Goal: Transaction & Acquisition: Purchase product/service

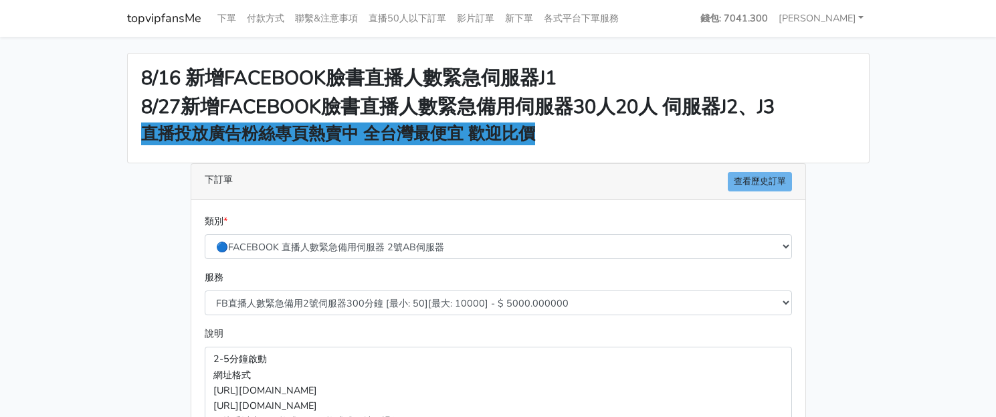
scroll to position [167, 0]
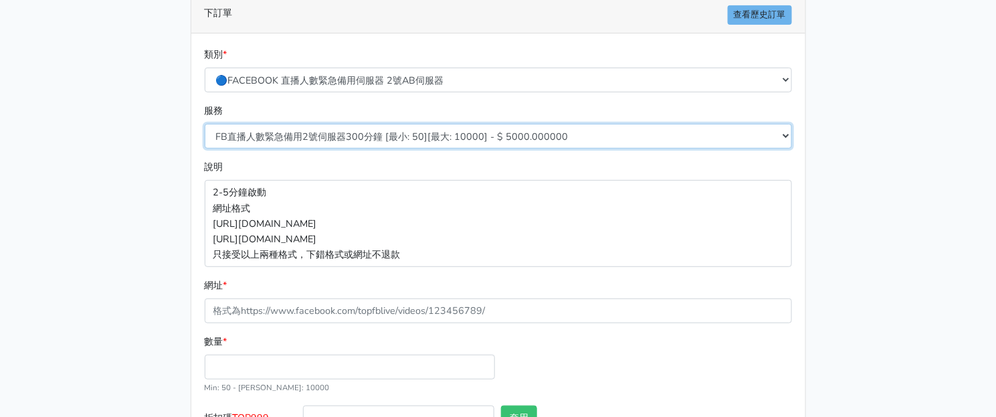
click at [335, 134] on select "FB直播人數緊急備用2號伺服器300分鐘 [最小: 50][最大: 10000] - $ 5000.000000 FB直播人數緊急備用2號伺服器60分鐘 [最…" at bounding box center [498, 136] width 587 height 25
select select "578"
click at [205, 124] on select "FB直播人數緊急備用2號伺服器300分鐘 [最小: 50][最大: 10000] - $ 5000.000000 FB直播人數緊急備用2號伺服器60分鐘 [最…" at bounding box center [498, 136] width 587 height 25
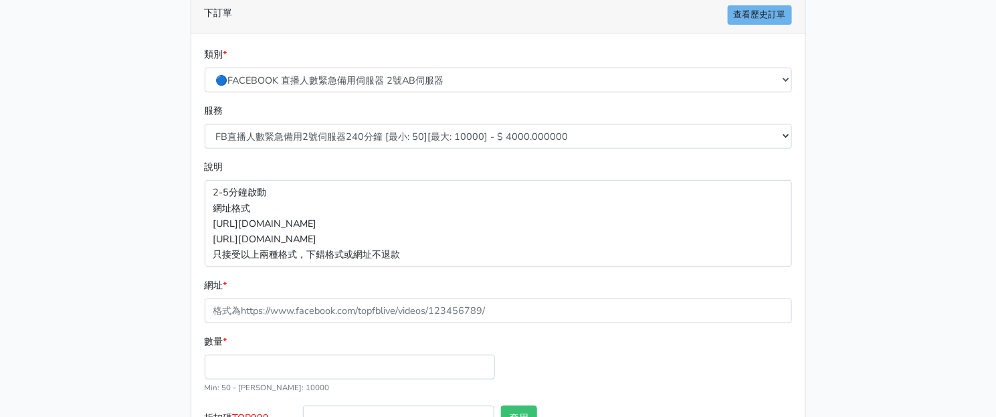
click at [164, 225] on div "8/16 新增FACEBOOK臉書直播人數緊急伺服器J1 8/27新增FACEBOOK臉書直播人數緊急備用伺服器30人20人 伺服器J2、J3 直播投放廣告粉…" at bounding box center [498, 192] width 763 height 613
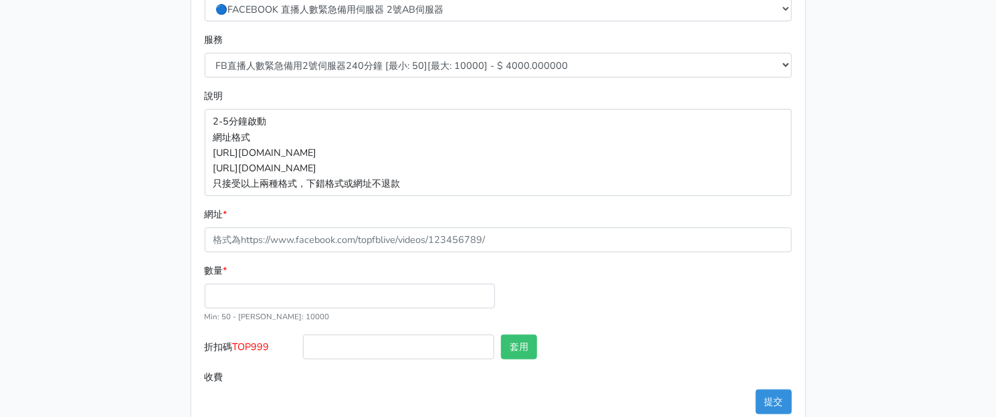
scroll to position [264, 0]
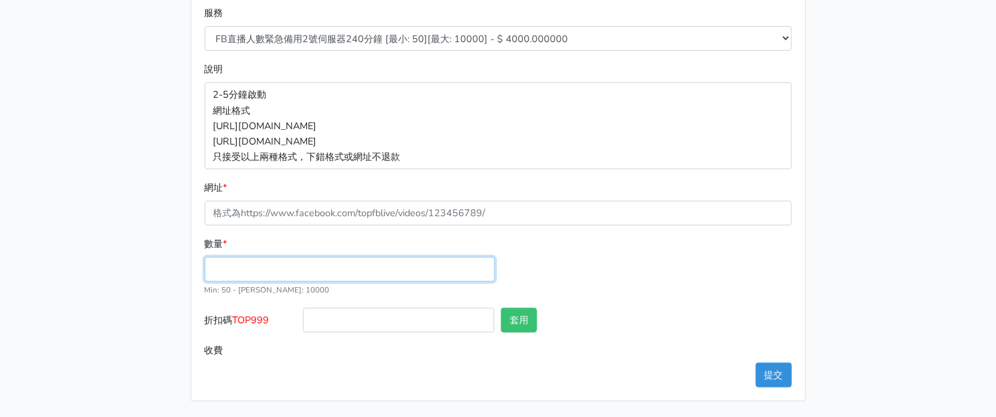
click at [301, 259] on input "數量 *" at bounding box center [350, 269] width 290 height 25
type input "100"
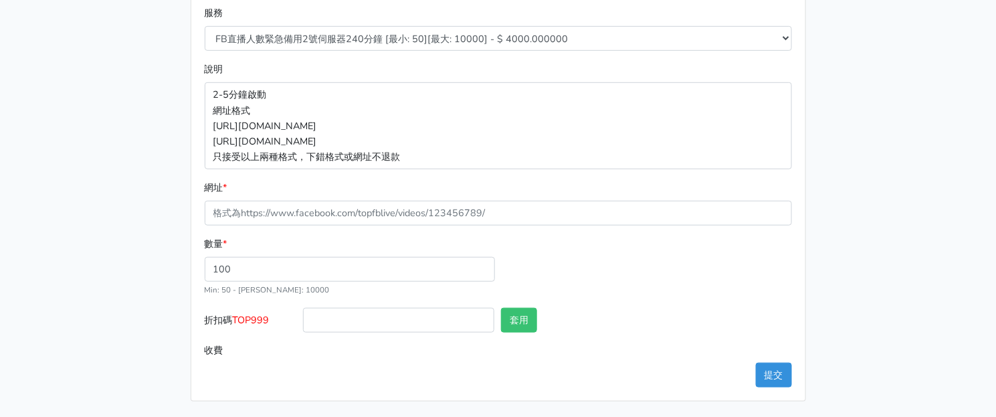
type input "400.000"
click at [144, 155] on div "8/16 新增FACEBOOK臉書直播人數緊急伺服器J1 8/27新增FACEBOOK臉書直播人數緊急備用伺服器30人20人 伺服器J2、J3 直播投放廣告粉…" at bounding box center [498, 95] width 763 height 613
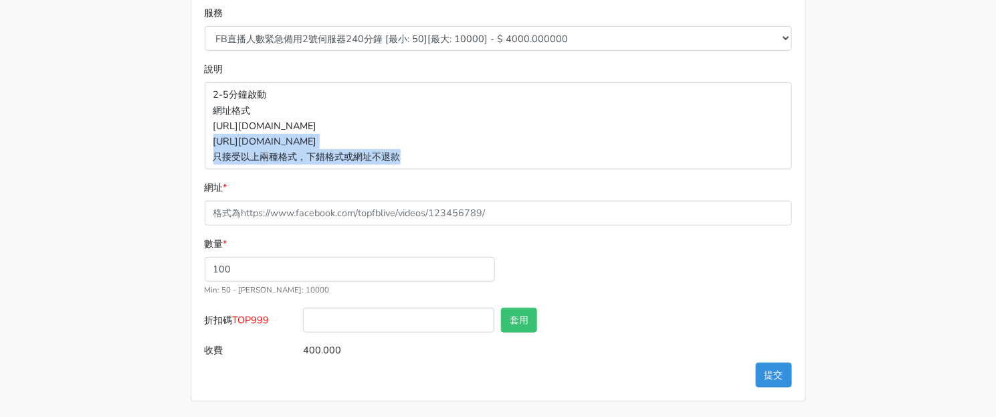
drag, startPoint x: 927, startPoint y: 149, endPoint x: 876, endPoint y: 138, distance: 51.3
click at [906, 146] on main "8/16 新增FACEBOOK臉書直播人數緊急伺服器J1 8/27新增FACEBOOK臉書直播人數緊急備用伺服器30人20人 伺服器J2、J3 直播投放廣告粉…" at bounding box center [498, 95] width 996 height 645
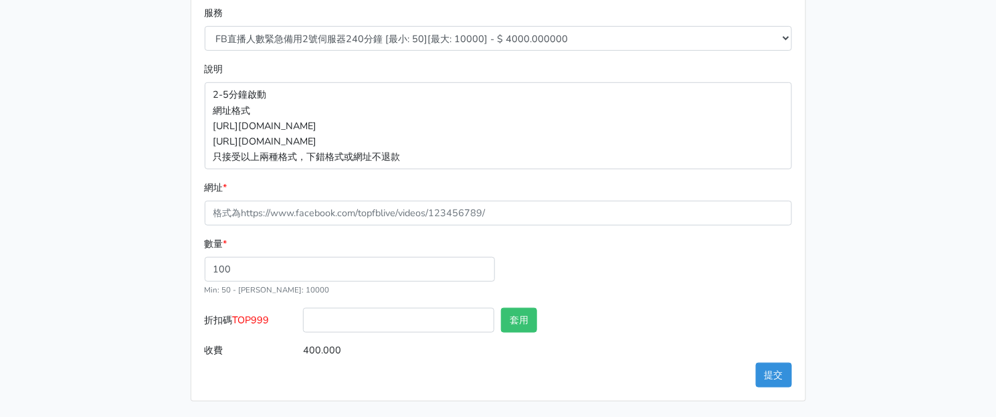
click at [832, 124] on div "8/16 新增FACEBOOK臉書直播人數緊急伺服器J1 8/27新增FACEBOOK臉書直播人數緊急備用伺服器30人20人 伺服器J2、J3 直播投放廣告粉…" at bounding box center [498, 95] width 763 height 613
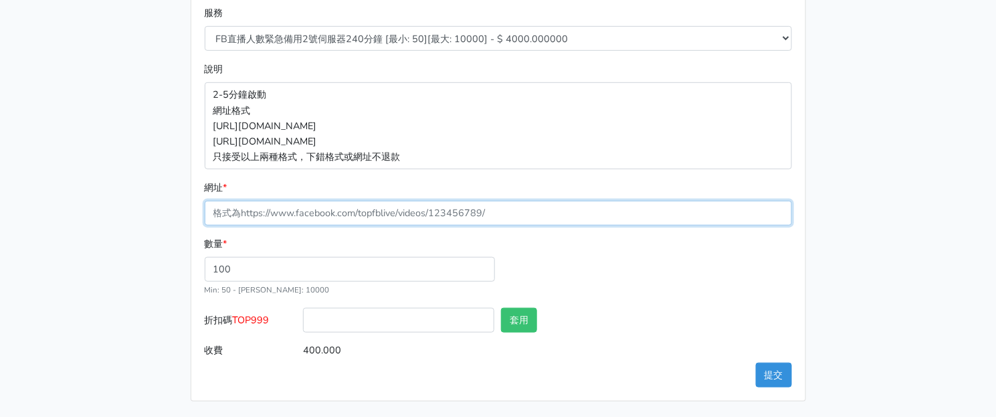
click at [353, 215] on input "網址 *" at bounding box center [498, 213] width 587 height 25
paste input "[URL][DOMAIN_NAME]"
type input "[URL][DOMAIN_NAME]"
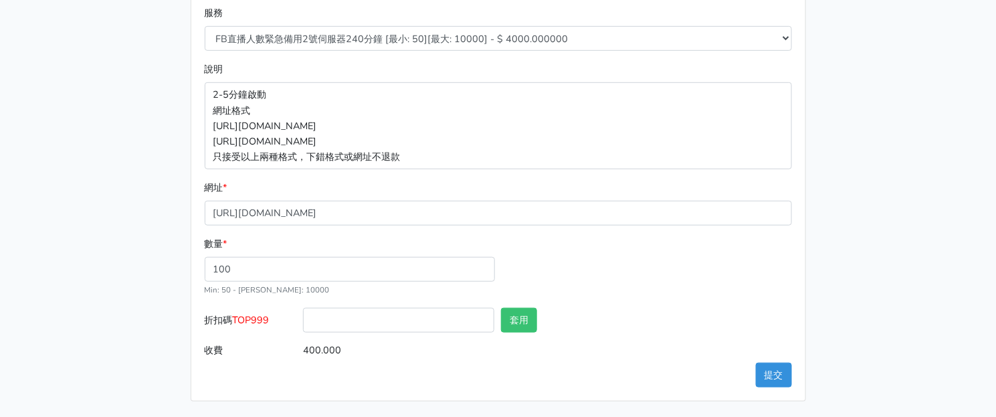
click at [262, 320] on span "TOP999" at bounding box center [251, 319] width 37 height 13
click at [303, 320] on input "折扣碼 TOP999" at bounding box center [398, 320] width 191 height 25
click at [262, 320] on span "TOP999" at bounding box center [251, 319] width 37 height 13
click at [303, 320] on input "折扣碼 TOP999" at bounding box center [398, 320] width 191 height 25
copy span "TOP999"
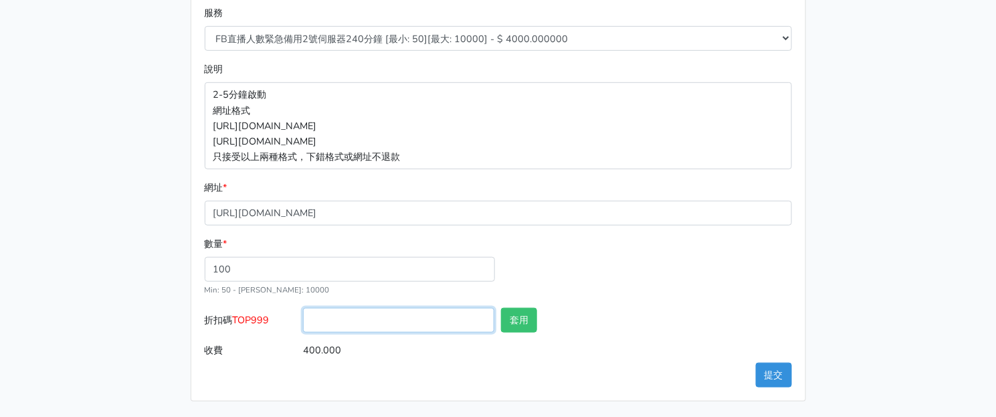
drag, startPoint x: 341, startPoint y: 322, endPoint x: 377, endPoint y: 324, distance: 35.5
click at [343, 322] on input "折扣碼 TOP999" at bounding box center [398, 320] width 191 height 25
paste input "TOP999"
type input "TOP999"
click at [539, 321] on div "套用" at bounding box center [547, 323] width 99 height 30
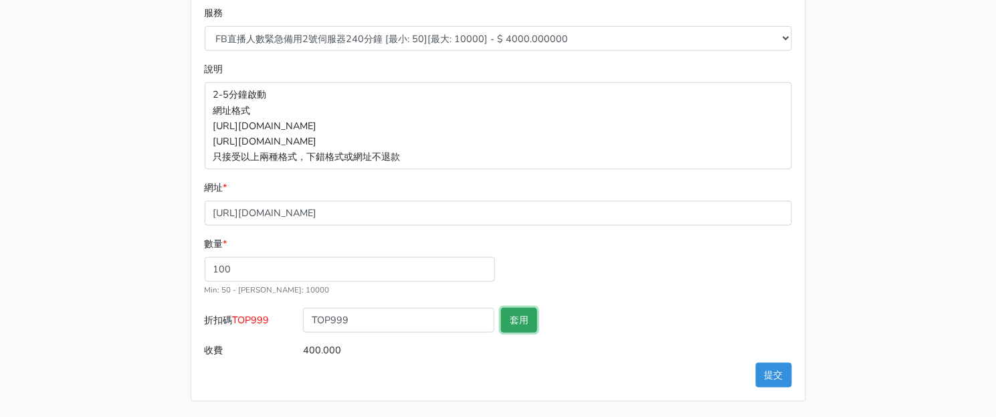
click at [524, 316] on button "套用" at bounding box center [519, 320] width 36 height 25
type input "套用失敗"
click at [775, 373] on button "提交" at bounding box center [774, 375] width 36 height 25
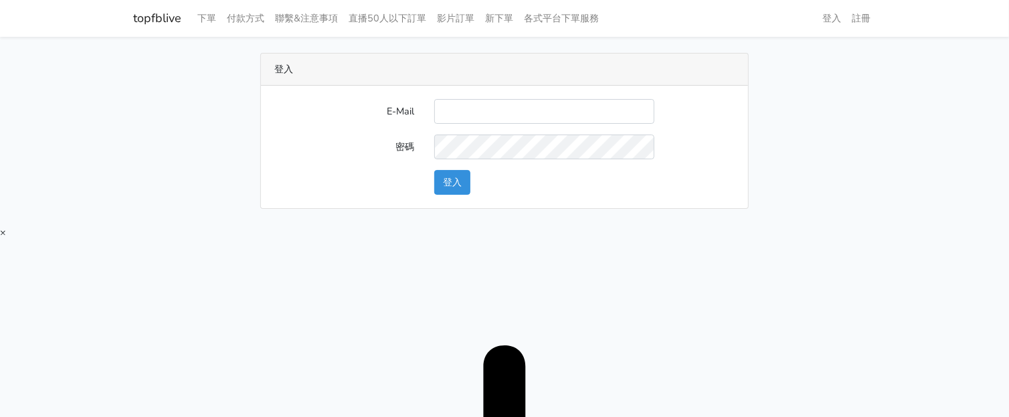
type input "[EMAIL_ADDRESS][DOMAIN_NAME]"
click at [459, 176] on button "登入" at bounding box center [452, 182] width 36 height 25
click at [581, 114] on input "E-Mail" at bounding box center [544, 111] width 220 height 25
type input "twtop123@uahoo.com.tw"
click at [452, 179] on button "登入" at bounding box center [452, 182] width 36 height 25
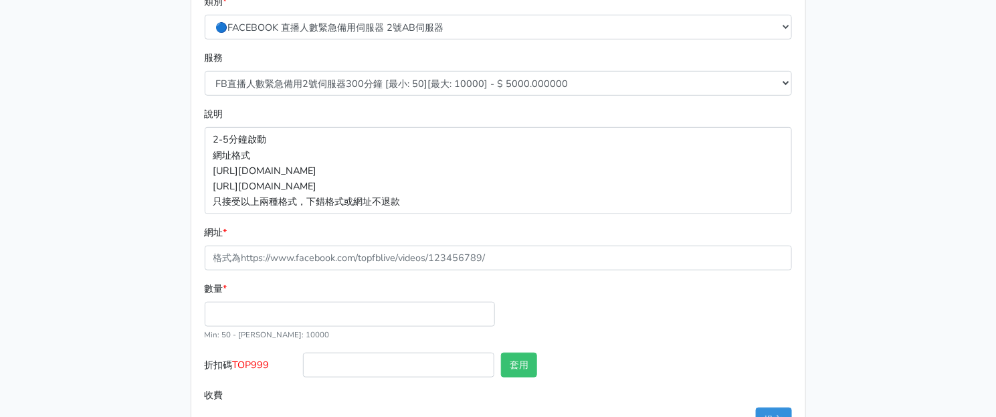
scroll to position [181, 0]
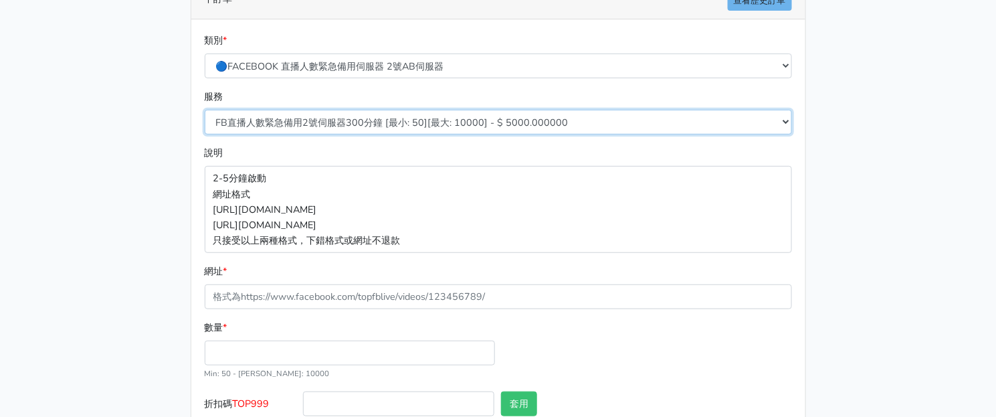
drag, startPoint x: 396, startPoint y: 115, endPoint x: 397, endPoint y: 131, distance: 16.1
click at [396, 115] on select "FB直播人數緊急備用2號伺服器300分鐘 [最小: 50][最大: 10000] - $ 5000.000000 FB直播人數緊急備用2號伺服器60分鐘 [最…" at bounding box center [498, 122] width 587 height 25
select select "578"
click at [205, 110] on select "FB直播人數緊急備用2號伺服器300分鐘 [最小: 50][最大: 10000] - $ 5000.000000 FB直播人數緊急備用2號伺服器60分鐘 [最…" at bounding box center [498, 122] width 587 height 25
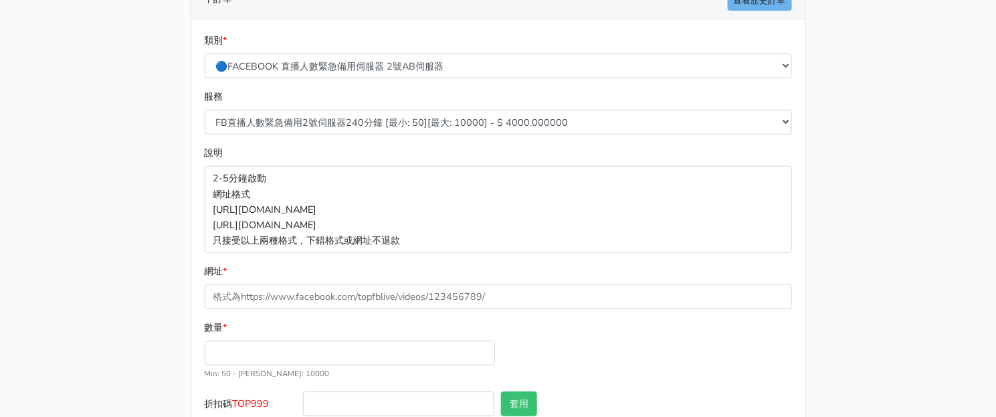
click at [78, 211] on main "8/16 新增FACEBOOK臉書直播人數緊急伺服器J1 8/27新增FACEBOOK臉書直播人數緊急備用伺服器30人20人 伺服器J2、J3 直播投放廣告粉…" at bounding box center [498, 178] width 996 height 645
drag, startPoint x: 369, startPoint y: 282, endPoint x: 372, endPoint y: 295, distance: 13.0
click at [371, 286] on div "網址 *" at bounding box center [498, 286] width 587 height 45
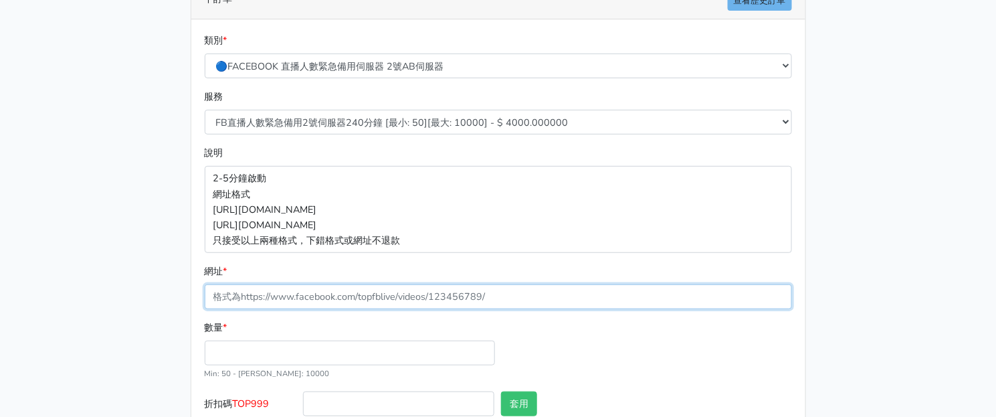
click at [370, 295] on input "網址 *" at bounding box center [498, 296] width 587 height 25
paste input "[URL][DOMAIN_NAME]"
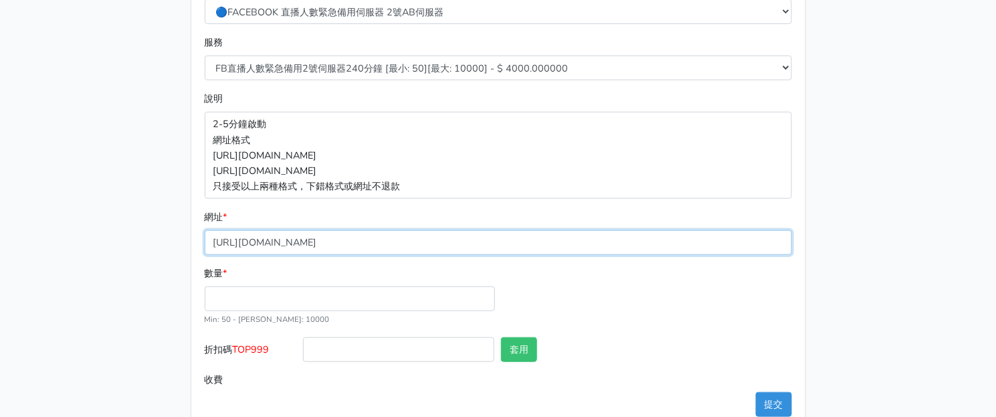
scroll to position [264, 0]
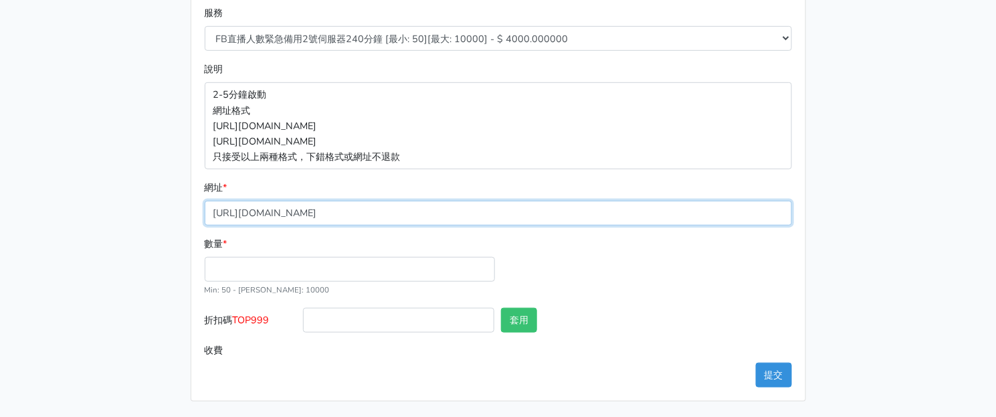
type input "[URL][DOMAIN_NAME]"
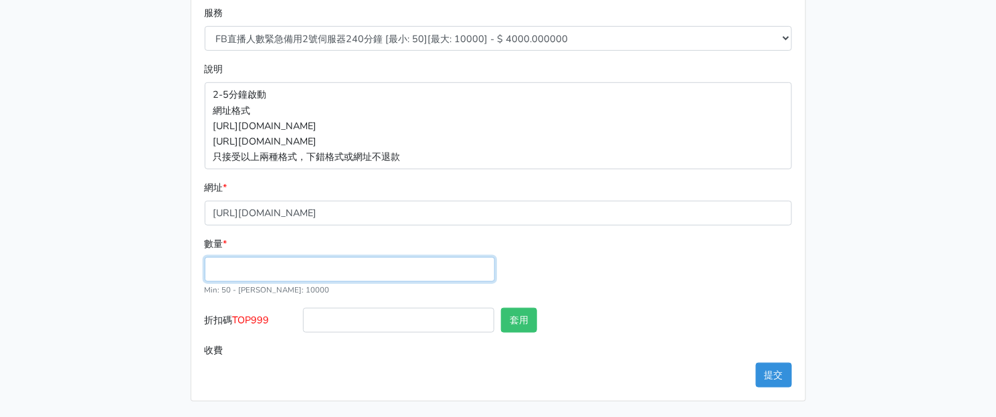
click at [263, 272] on input "數量 *" at bounding box center [350, 269] width 290 height 25
type input "100"
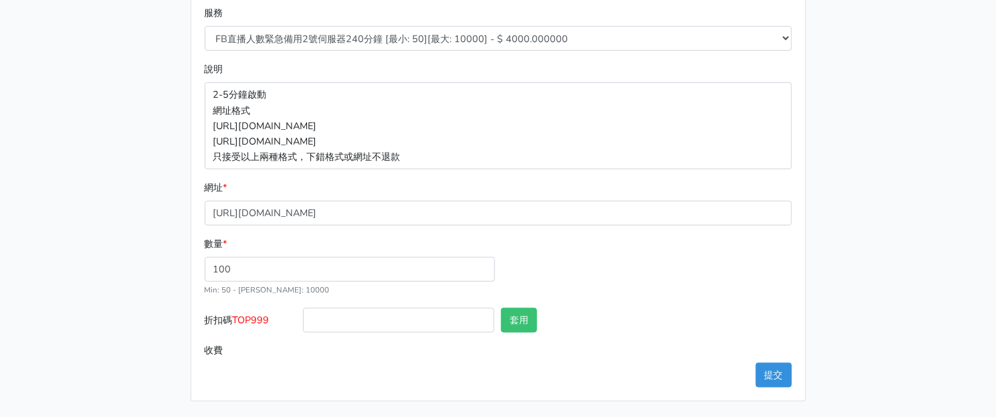
type input "400.000"
click at [252, 310] on label "折扣碼 TOP999" at bounding box center [250, 323] width 99 height 30
click at [303, 310] on input "折扣碼 TOP999" at bounding box center [398, 320] width 191 height 25
click at [260, 316] on span "TOP999" at bounding box center [251, 319] width 37 height 13
click at [303, 316] on input "折扣碼 TOP999" at bounding box center [398, 320] width 191 height 25
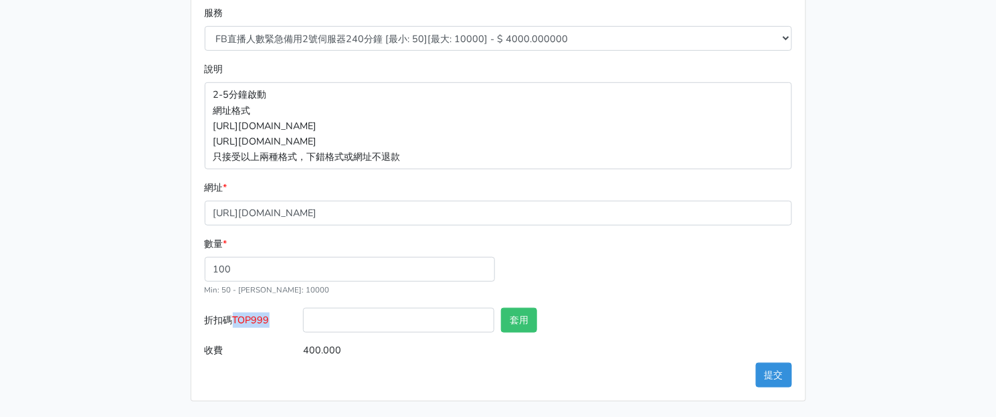
click at [260, 316] on span "TOP999" at bounding box center [251, 319] width 37 height 13
click at [303, 316] on input "折扣碼 TOP999" at bounding box center [398, 320] width 191 height 25
click at [260, 316] on span "TOP999" at bounding box center [251, 319] width 37 height 13
click at [303, 316] on input "折扣碼 TOP999" at bounding box center [398, 320] width 191 height 25
click at [262, 318] on span "TOP999" at bounding box center [251, 319] width 37 height 13
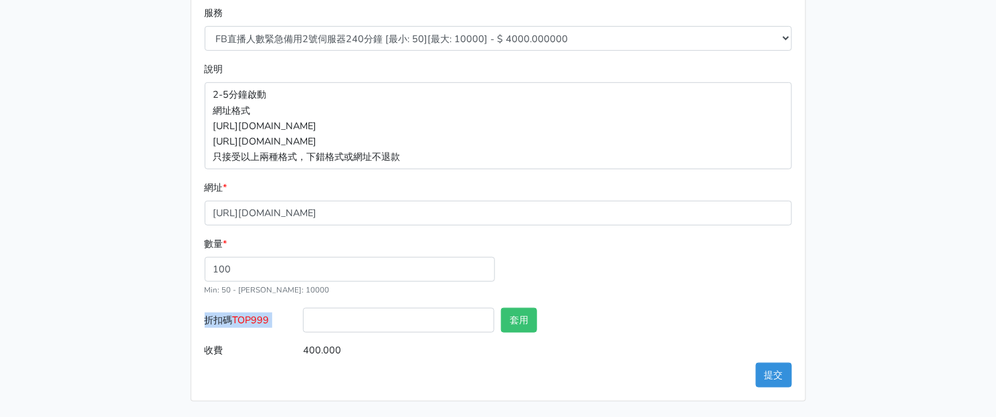
click at [303, 318] on input "折扣碼 TOP999" at bounding box center [398, 320] width 191 height 25
click at [262, 318] on span "TOP999" at bounding box center [251, 319] width 37 height 13
click at [303, 318] on input "折扣碼 TOP999" at bounding box center [398, 320] width 191 height 25
click at [262, 318] on span "TOP999" at bounding box center [251, 319] width 37 height 13
click at [303, 318] on input "折扣碼 TOP999" at bounding box center [398, 320] width 191 height 25
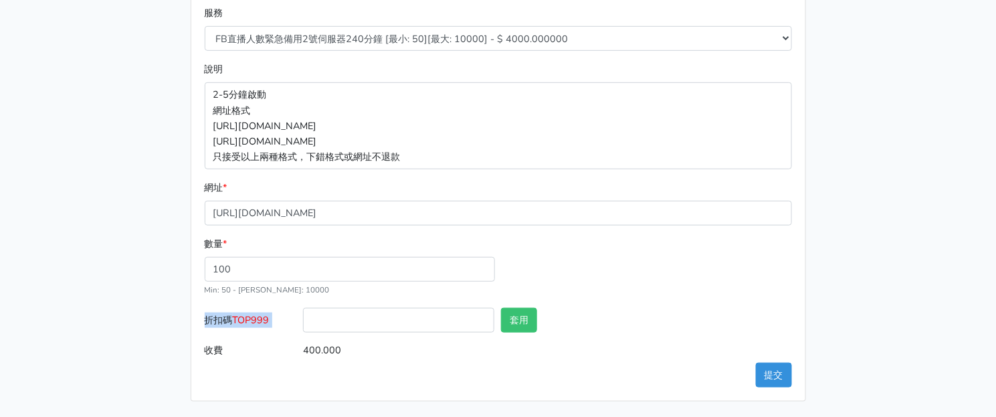
click at [262, 318] on span "TOP999" at bounding box center [251, 319] width 37 height 13
click at [303, 318] on input "折扣碼 TOP999" at bounding box center [398, 320] width 191 height 25
click at [262, 318] on span "TOP999" at bounding box center [251, 319] width 37 height 13
click at [303, 318] on input "折扣碼 TOP999" at bounding box center [398, 320] width 191 height 25
click at [262, 318] on span "TOP999" at bounding box center [251, 319] width 37 height 13
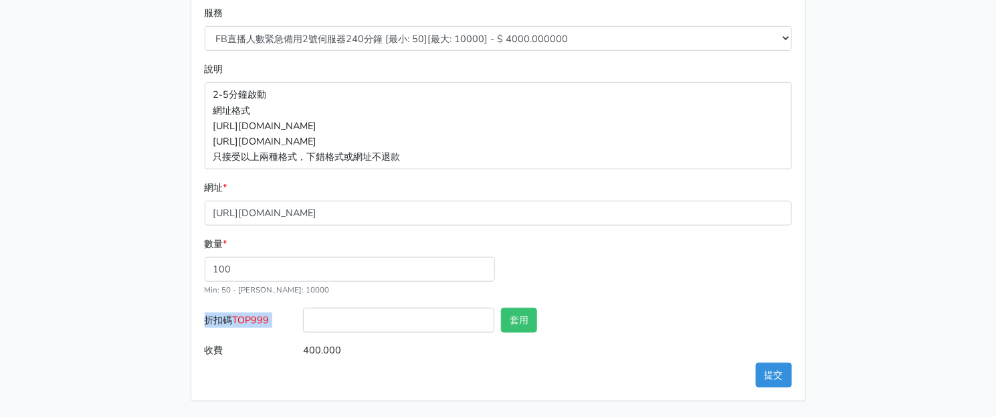
click at [303, 318] on input "折扣碼 TOP999" at bounding box center [398, 320] width 191 height 25
drag, startPoint x: 273, startPoint y: 335, endPoint x: 266, endPoint y: 329, distance: 9.5
click at [272, 335] on label "折扣碼 TOP999" at bounding box center [250, 323] width 99 height 30
click at [303, 333] on input "折扣碼 TOP999" at bounding box center [398, 320] width 191 height 25
click at [772, 377] on button "提交" at bounding box center [774, 375] width 36 height 25
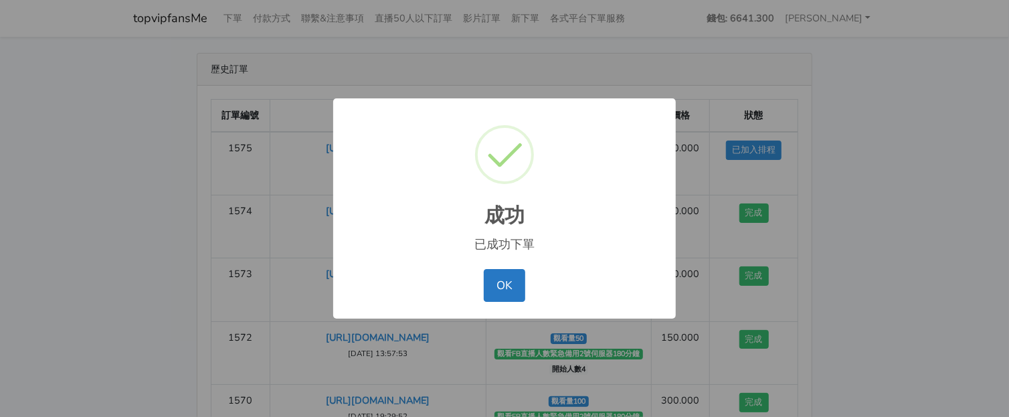
drag, startPoint x: 876, startPoint y: 134, endPoint x: 826, endPoint y: 142, distance: 50.2
click at [876, 134] on div "成功 × 已成功下單 OK No Cancel" at bounding box center [504, 208] width 1009 height 417
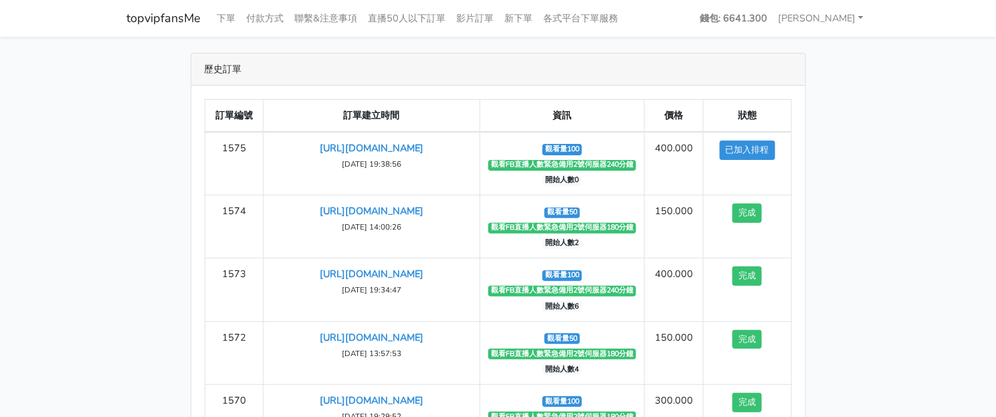
click at [888, 161] on main "歷史訂單 訂單編號 訂單建立時間 資訊 價格 狀態 1575 [URL][DOMAIN_NAME] ‹ 1" at bounding box center [498, 280] width 996 height 486
